Goal: Transaction & Acquisition: Book appointment/travel/reservation

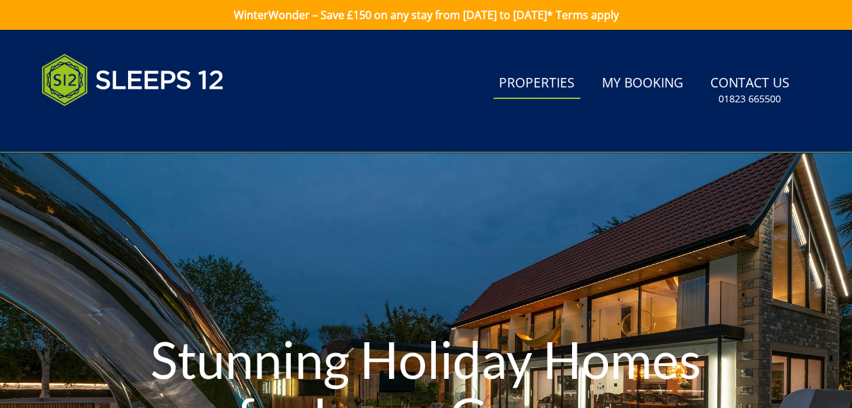
click at [525, 92] on link "Properties" at bounding box center [537, 83] width 87 height 31
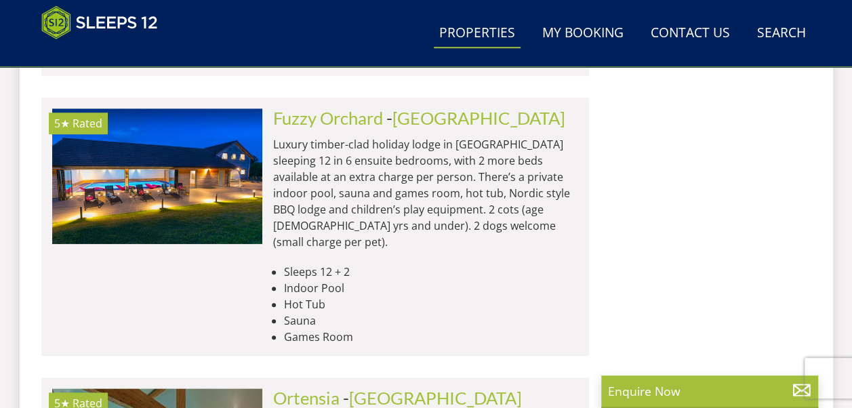
scroll to position [5695, 0]
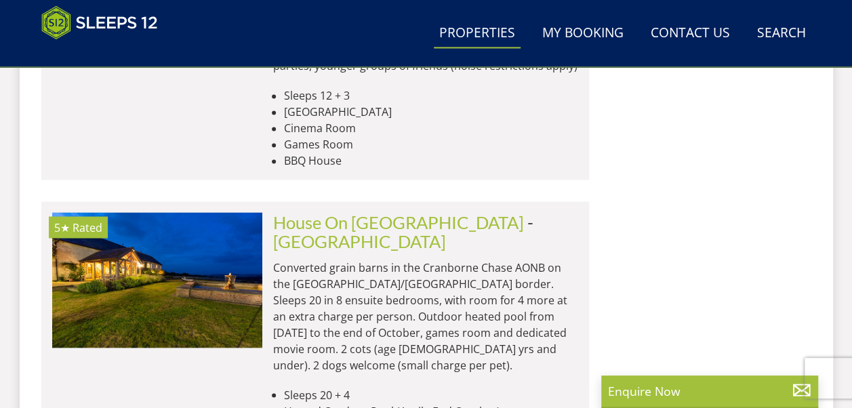
scroll to position [11322, 0]
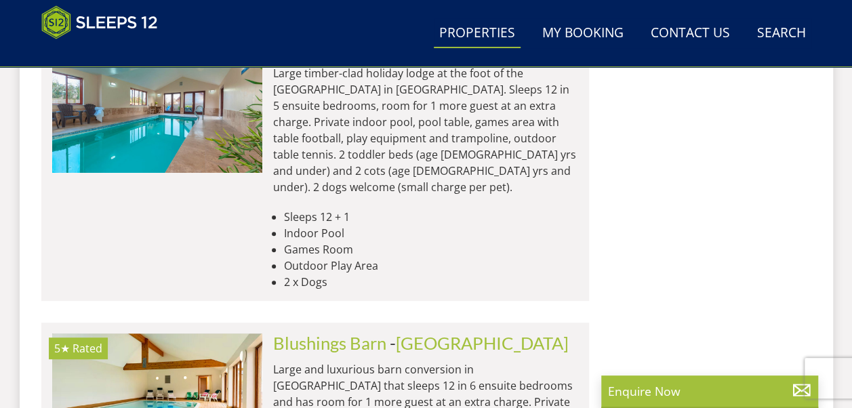
scroll to position [12881, 0]
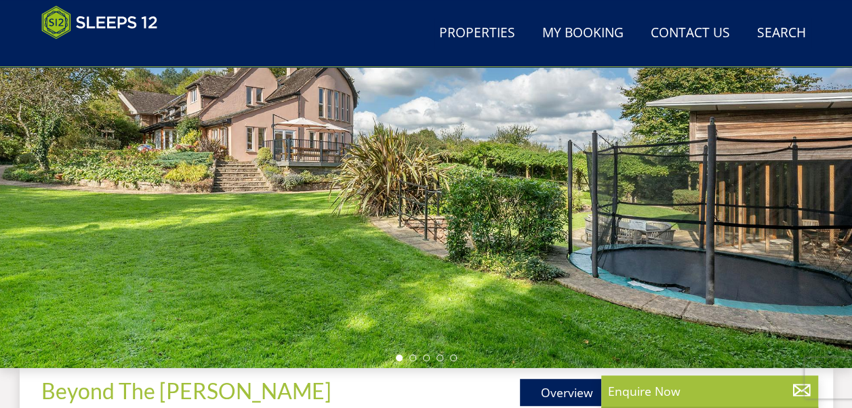
scroll to position [407, 0]
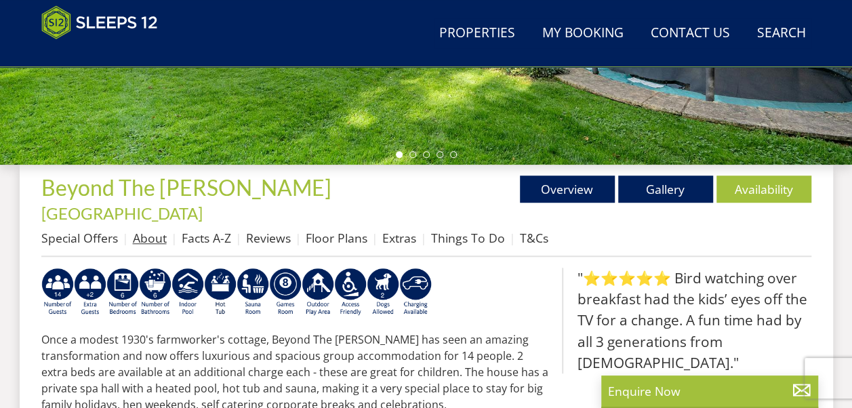
click at [157, 230] on link "About" at bounding box center [150, 238] width 34 height 16
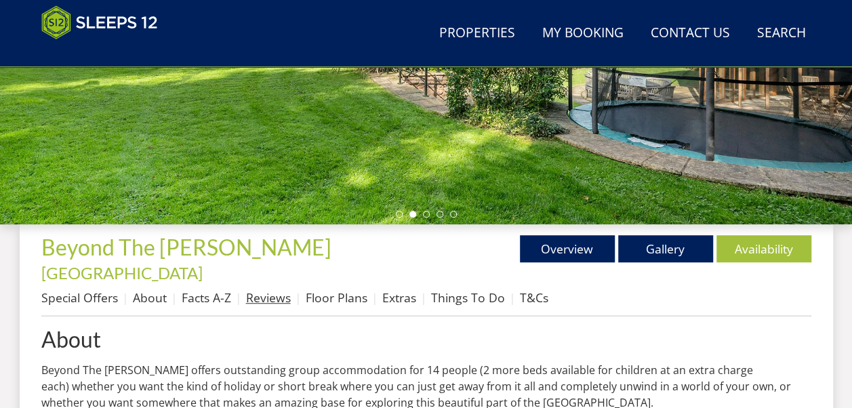
scroll to position [407, 0]
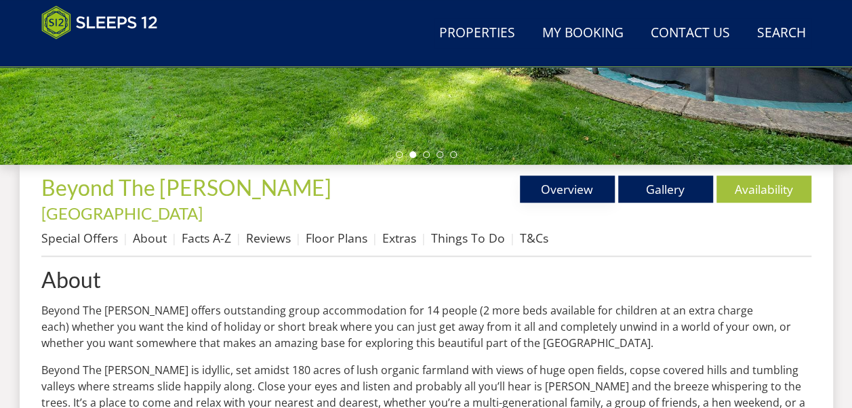
click at [549, 176] on link "Overview" at bounding box center [567, 189] width 95 height 27
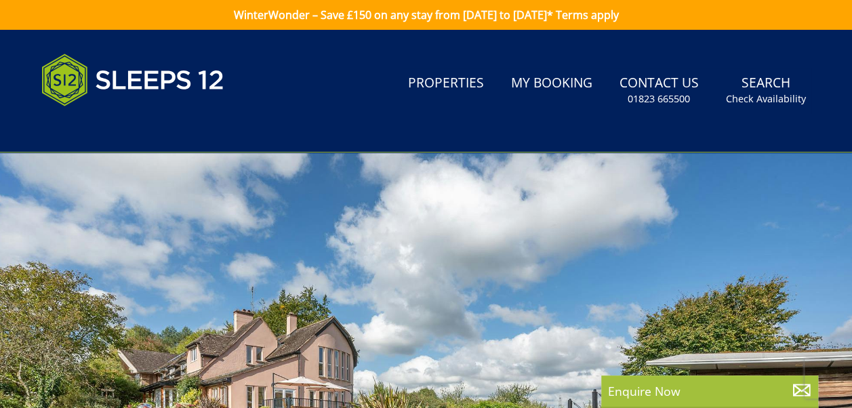
drag, startPoint x: 549, startPoint y: 175, endPoint x: 548, endPoint y: 193, distance: 17.7
click at [548, 193] on div at bounding box center [426, 390] width 852 height 475
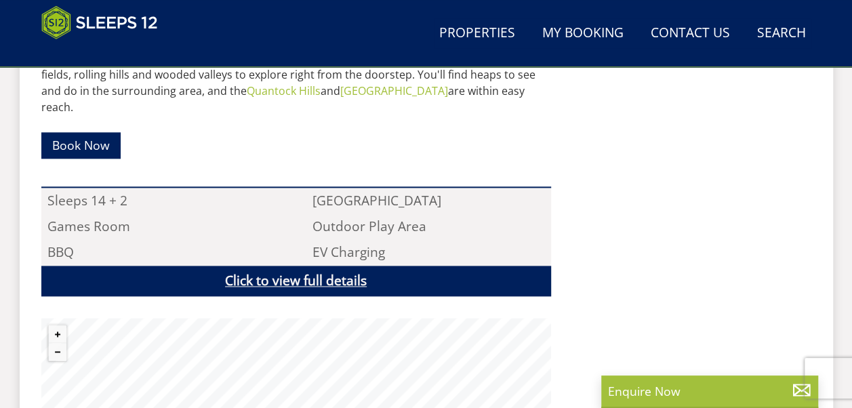
scroll to position [881, 0]
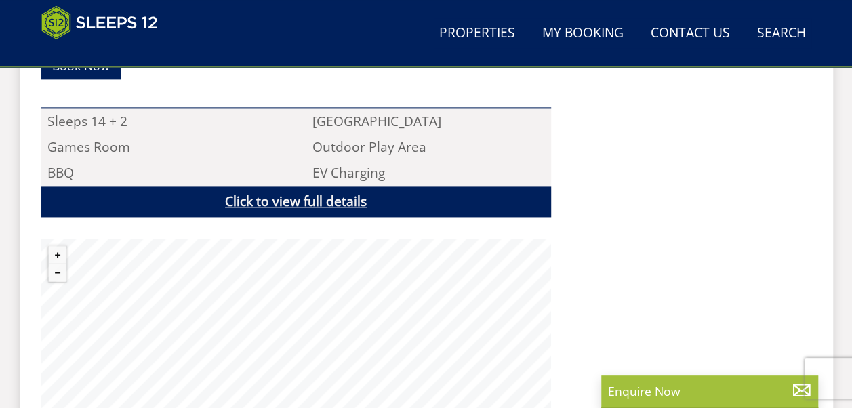
click at [289, 186] on link "Click to view full details" at bounding box center [296, 201] width 510 height 31
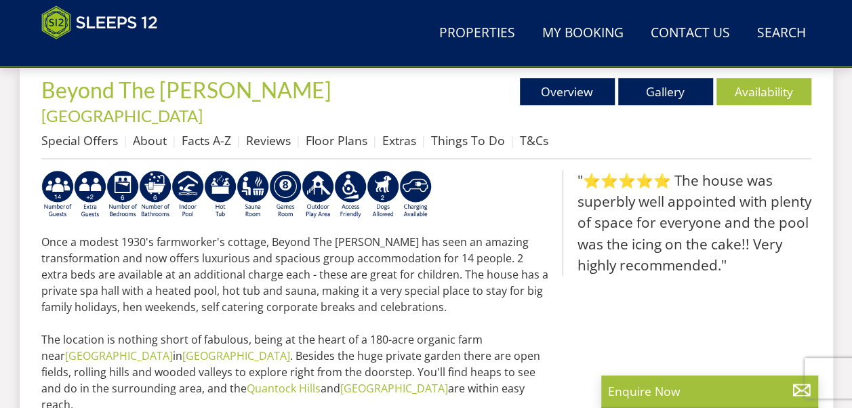
scroll to position [475, 0]
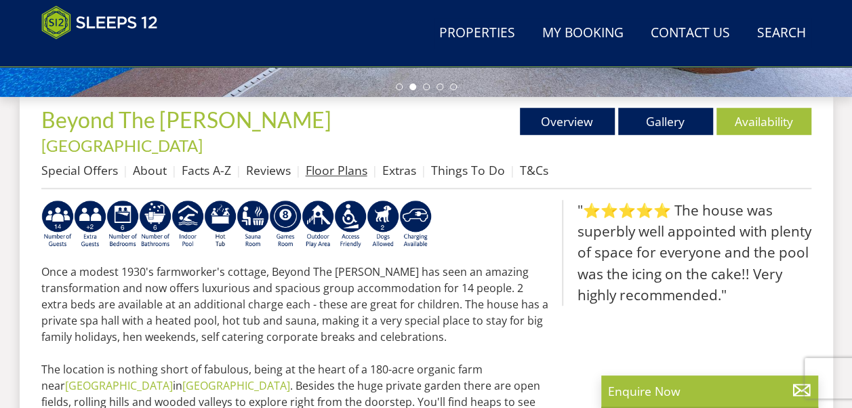
click at [346, 162] on link "Floor Plans" at bounding box center [337, 170] width 62 height 16
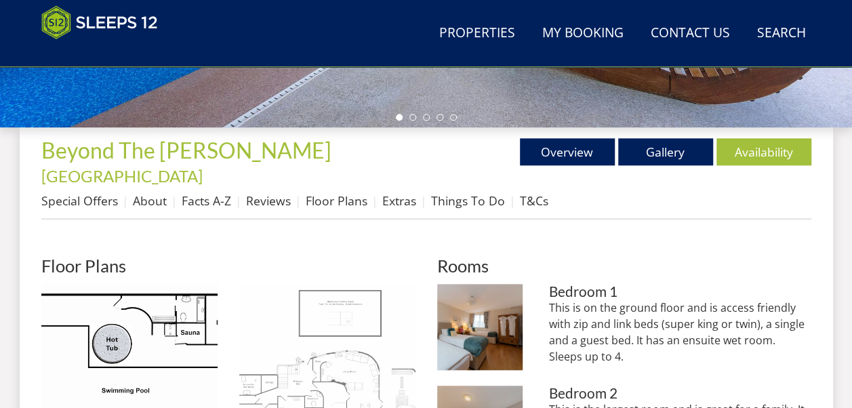
scroll to position [647, 0]
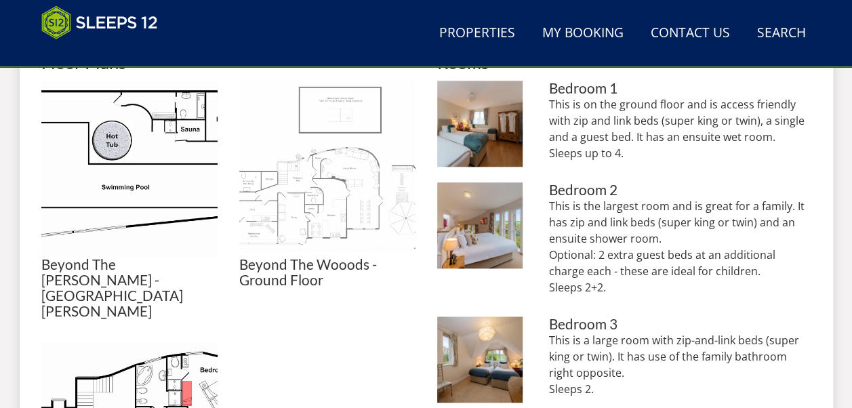
click at [298, 164] on img at bounding box center [327, 169] width 176 height 176
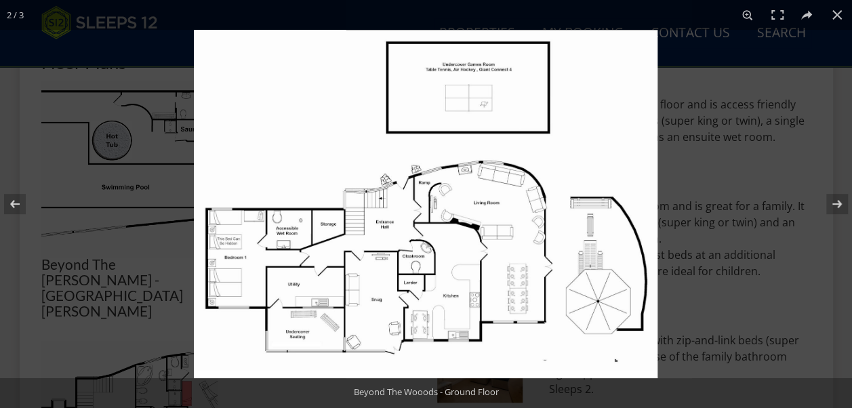
click at [395, 193] on img at bounding box center [426, 204] width 464 height 348
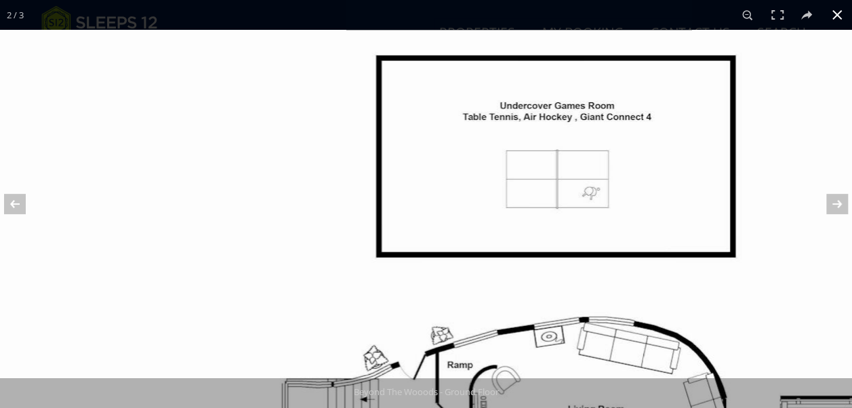
click at [846, 23] on button at bounding box center [837, 15] width 30 height 30
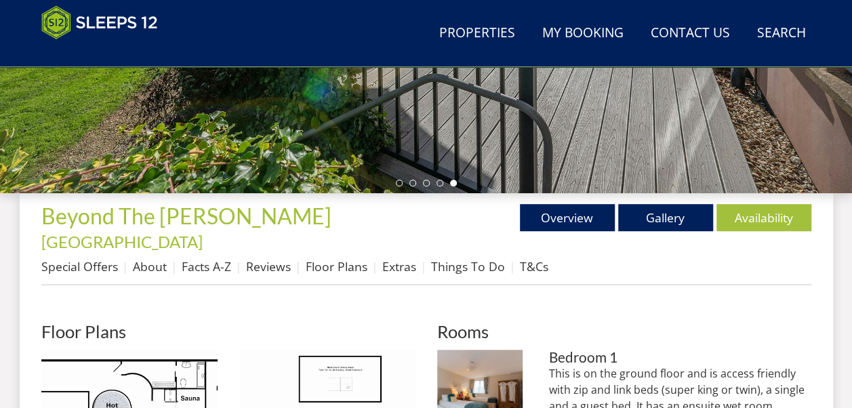
scroll to position [444, 0]
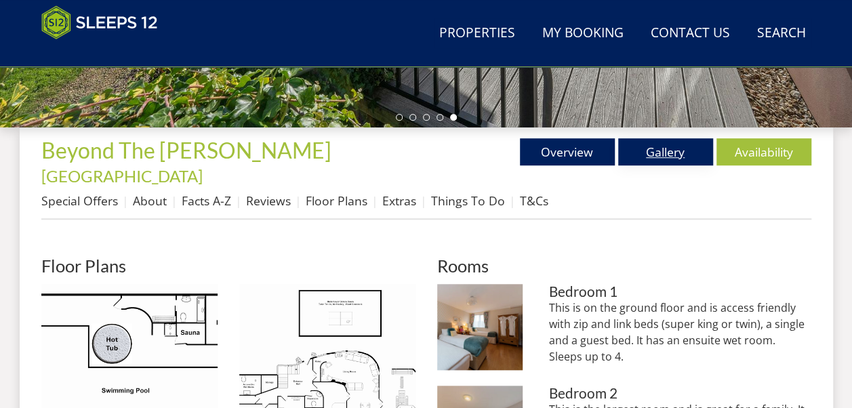
click at [668, 139] on link "Gallery" at bounding box center [665, 151] width 95 height 27
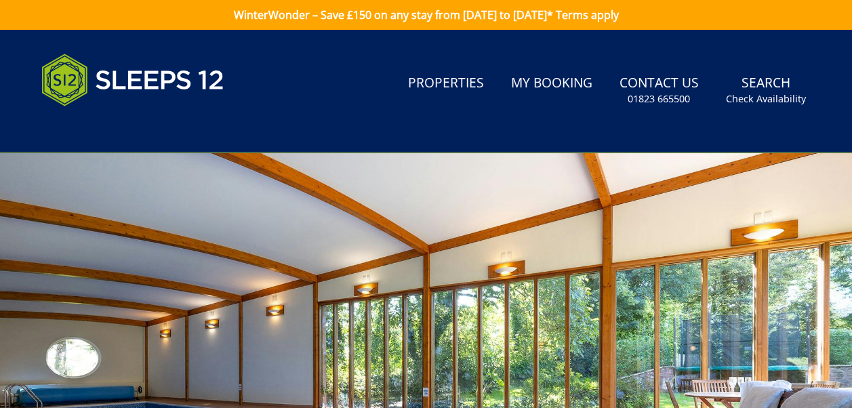
click at [664, 150] on header "Search Menu Properties My Booking Contact Us [PHONE_NUMBER] Search Check Availa…" at bounding box center [426, 91] width 852 height 123
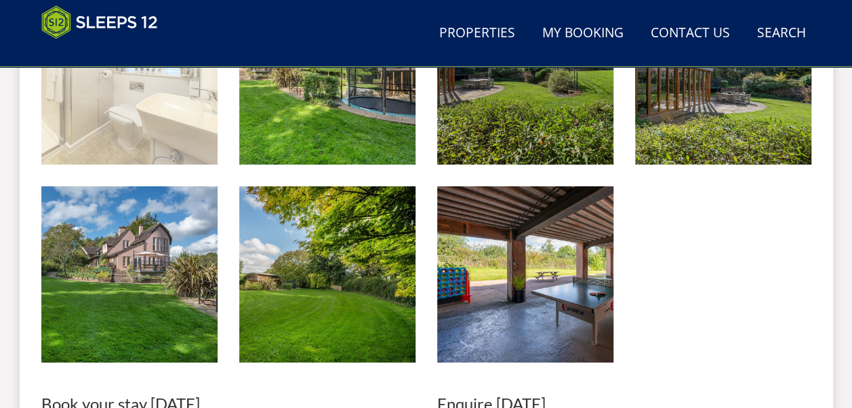
scroll to position [2102, 0]
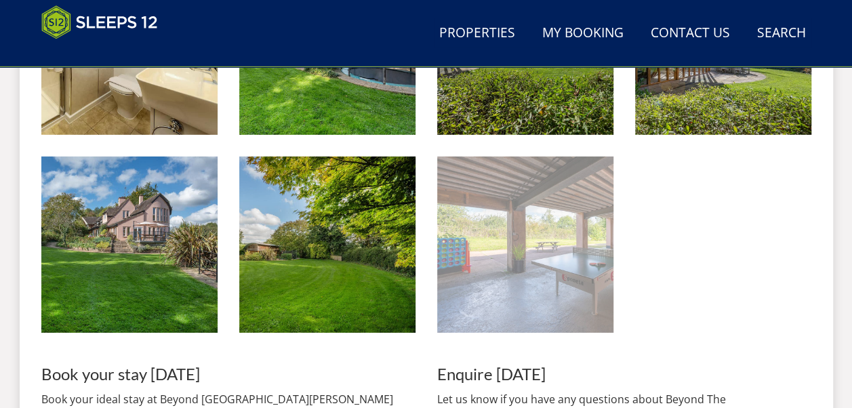
click at [546, 249] on img at bounding box center [525, 245] width 176 height 176
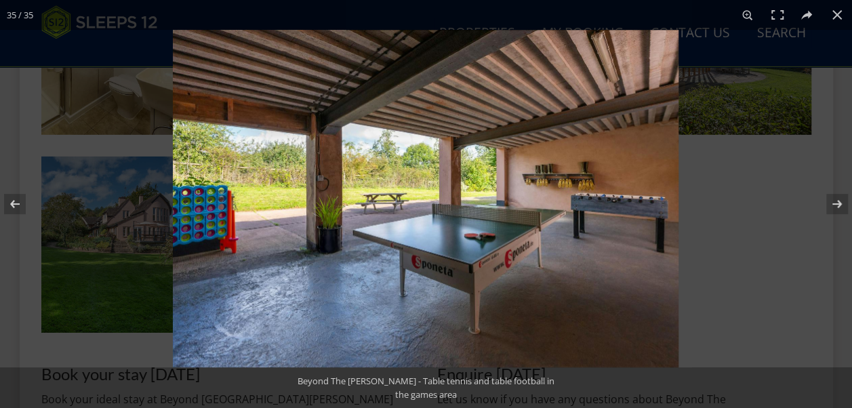
click at [359, 237] on img at bounding box center [426, 199] width 506 height 338
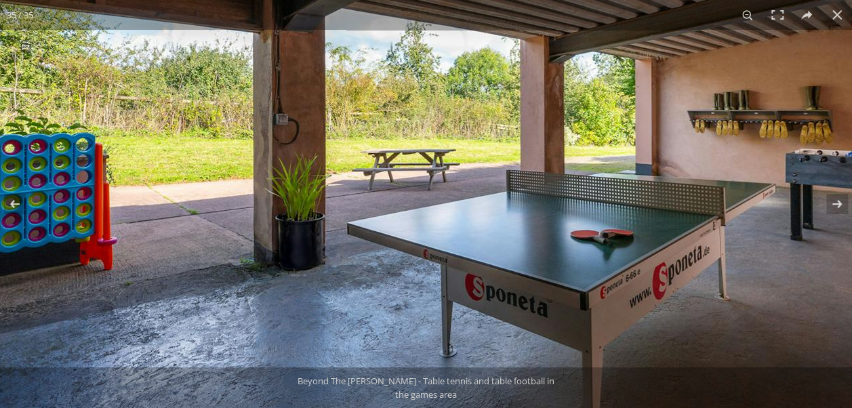
click at [286, 213] on img at bounding box center [493, 160] width 1017 height 679
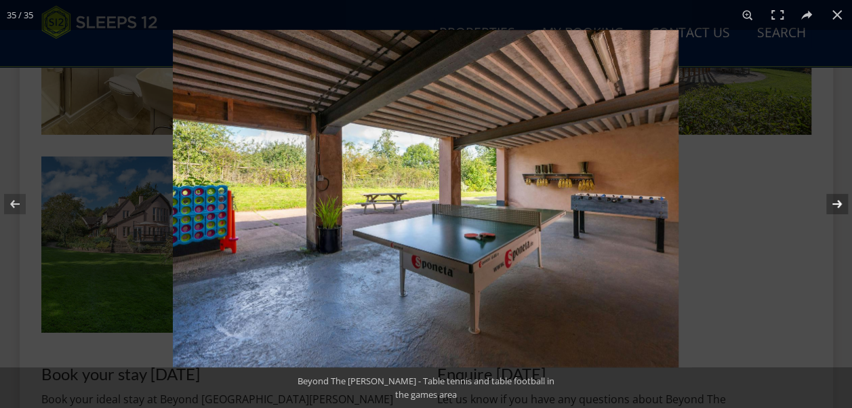
click at [843, 201] on button at bounding box center [828, 204] width 47 height 68
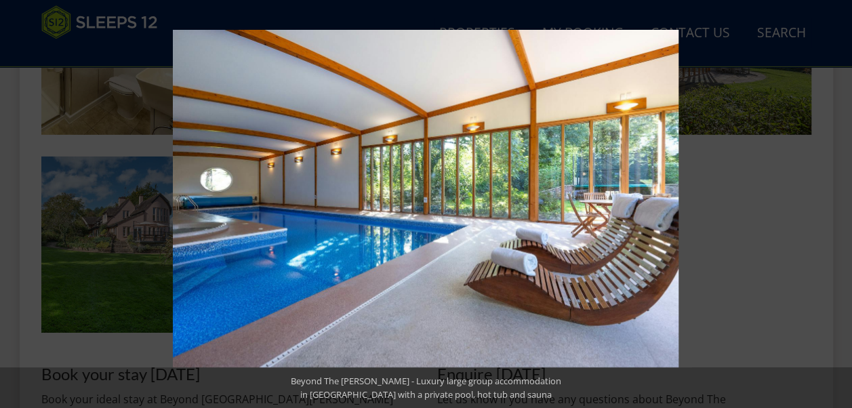
click at [843, 201] on button at bounding box center [828, 204] width 47 height 68
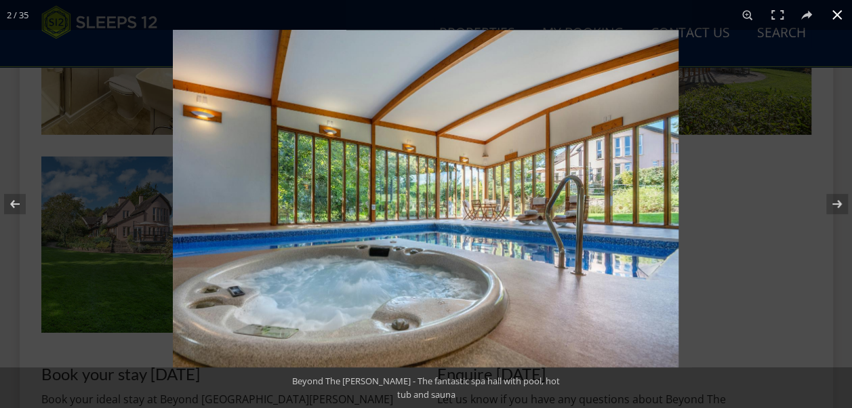
click at [835, 19] on button at bounding box center [837, 15] width 30 height 30
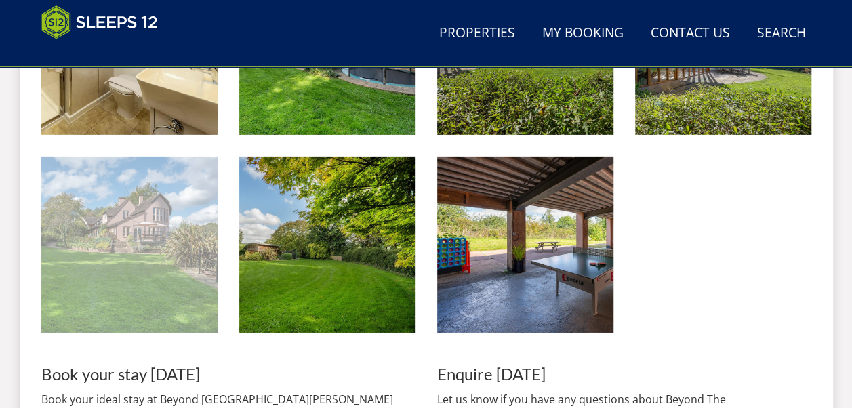
click at [153, 234] on img at bounding box center [129, 245] width 176 height 176
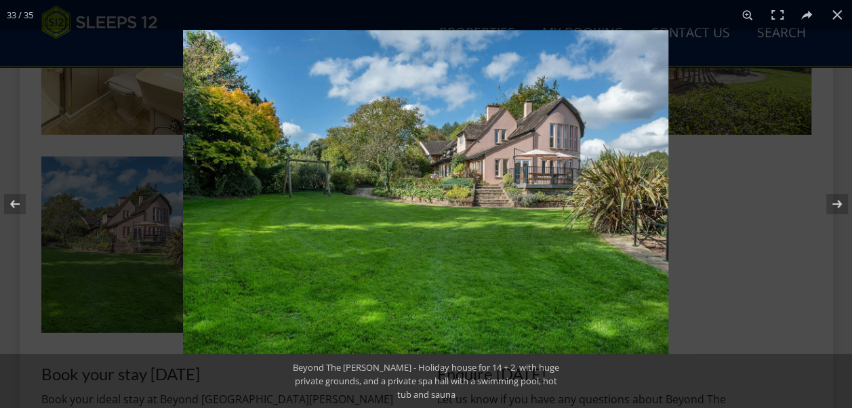
click at [487, 186] on img at bounding box center [425, 192] width 485 height 324
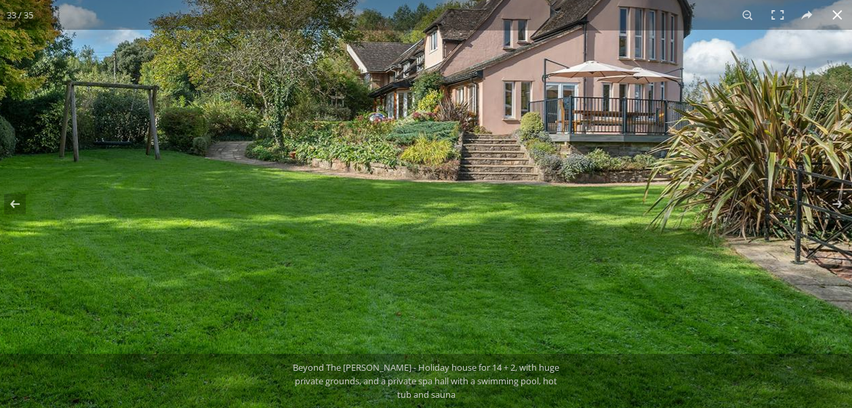
click at [845, 14] on button at bounding box center [837, 15] width 30 height 30
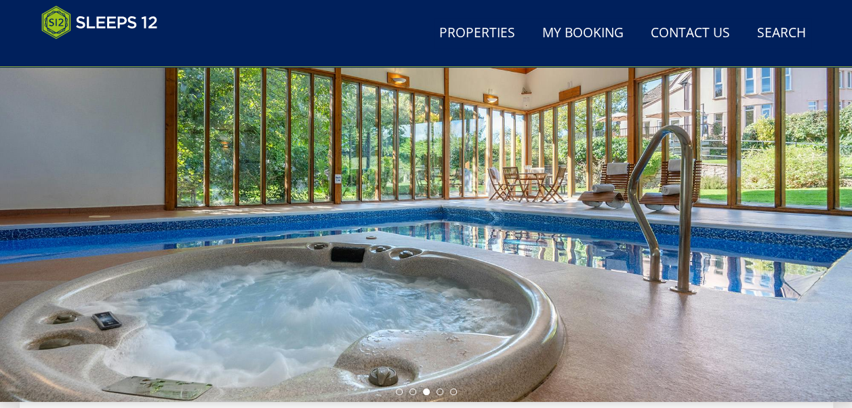
scroll to position [271, 0]
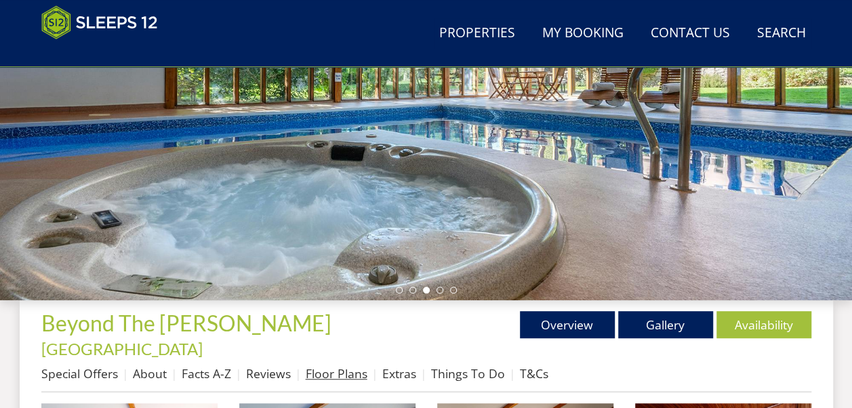
click at [327, 365] on link "Floor Plans" at bounding box center [337, 373] width 62 height 16
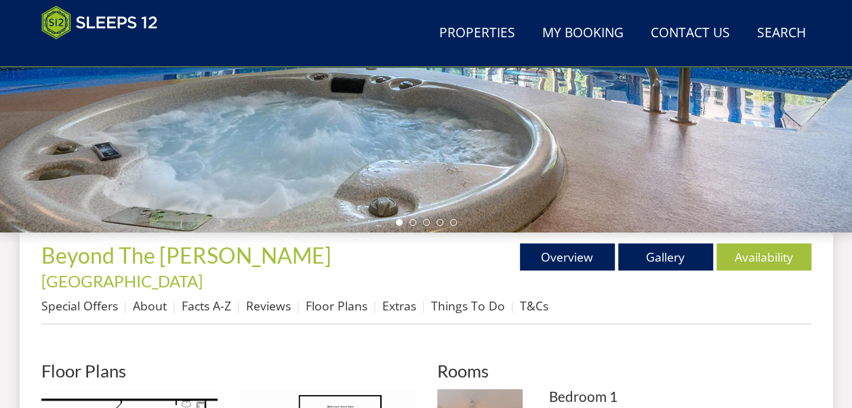
scroll to position [610, 0]
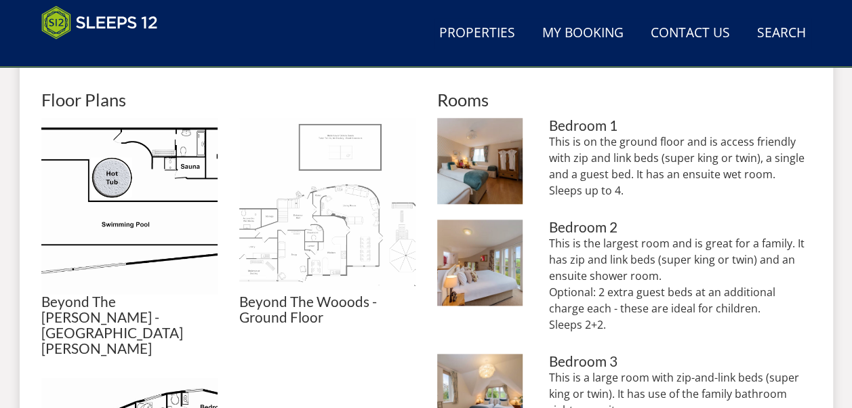
click at [304, 214] on img at bounding box center [327, 206] width 176 height 176
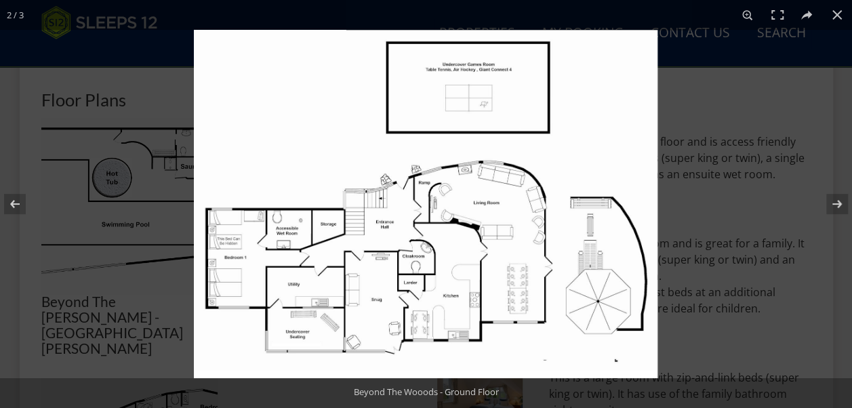
click at [448, 243] on img at bounding box center [426, 204] width 464 height 348
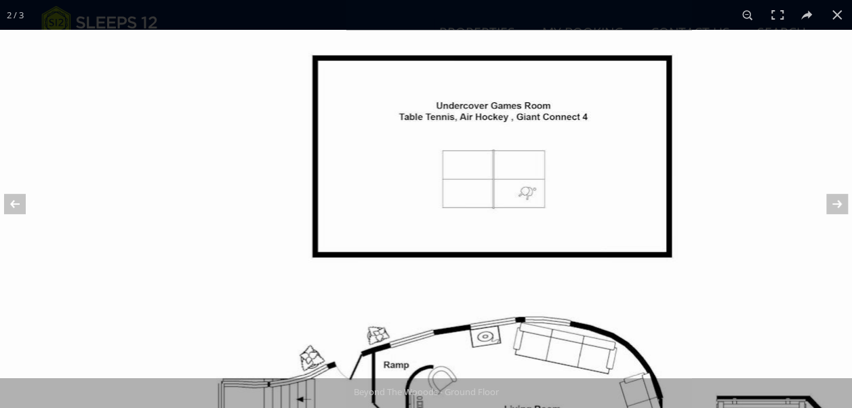
click at [708, 254] on img at bounding box center [399, 412] width 1017 height 764
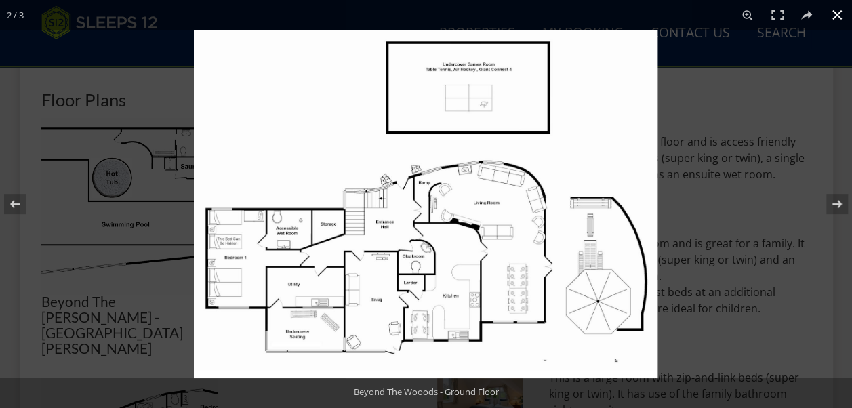
click at [843, 20] on button at bounding box center [837, 15] width 30 height 30
